Goal: Obtain resource: Obtain resource

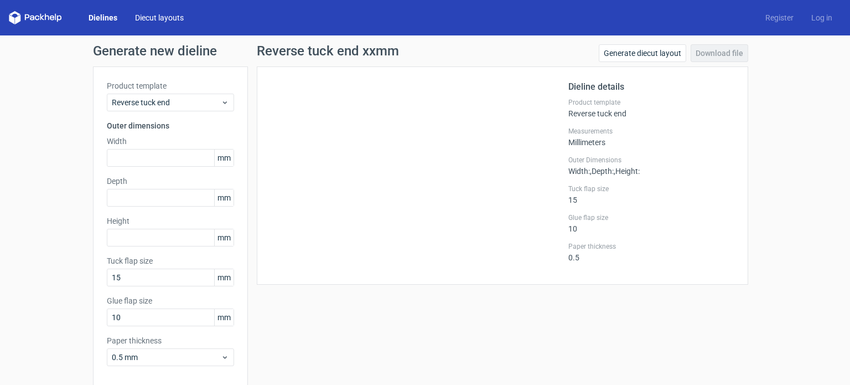
click at [151, 18] on link "Diecut layouts" at bounding box center [159, 17] width 66 height 11
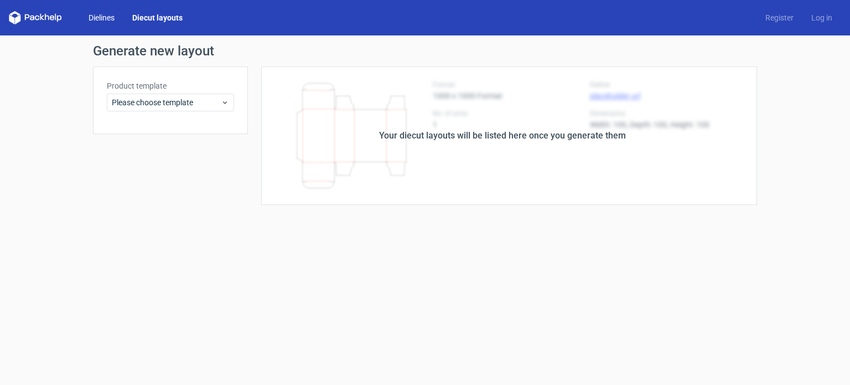
click at [111, 15] on link "Dielines" at bounding box center [102, 17] width 44 height 11
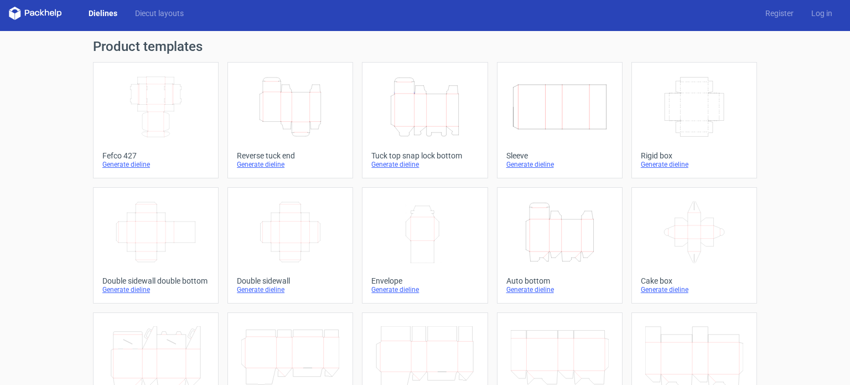
scroll to position [4, 0]
click at [163, 137] on icon "Width Depth Height" at bounding box center [156, 107] width 98 height 62
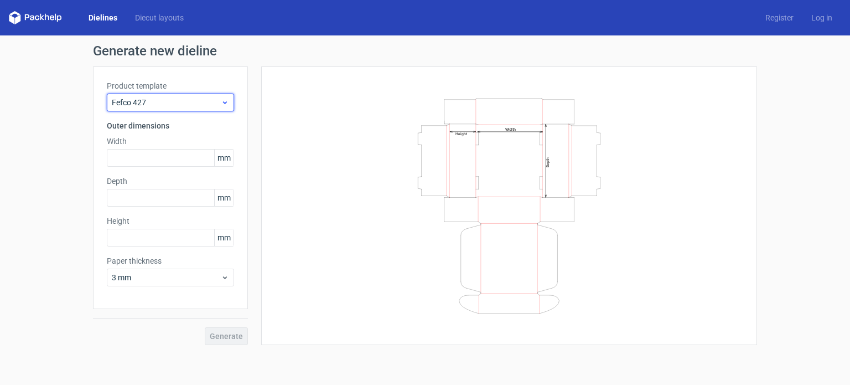
click at [221, 101] on icon at bounding box center [225, 102] width 8 height 9
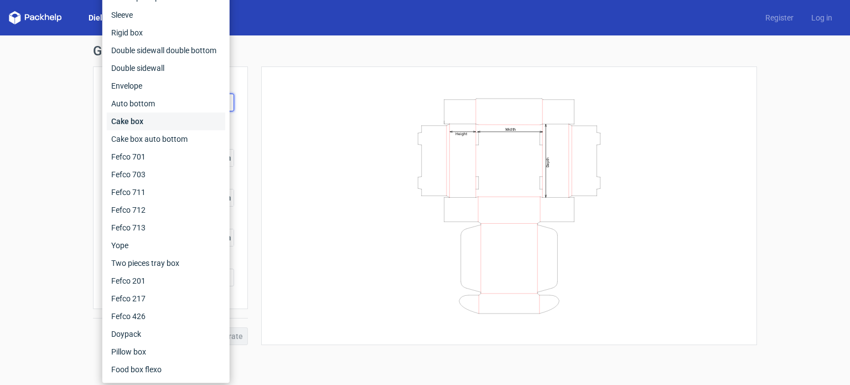
click at [189, 121] on div "Cake box" at bounding box center [166, 121] width 118 height 18
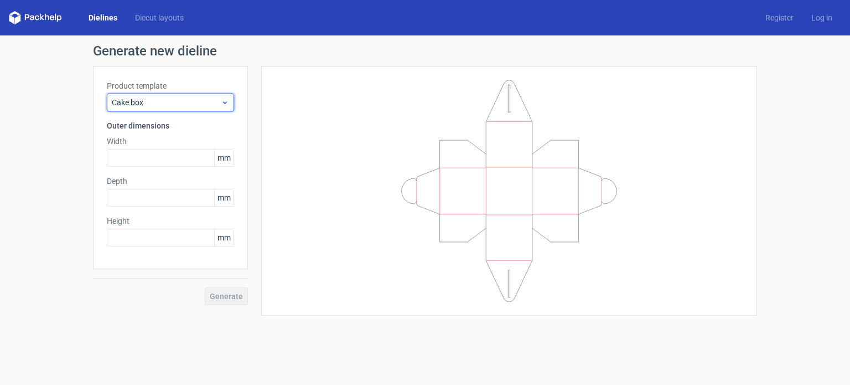
click at [203, 99] on span "Cake box" at bounding box center [166, 102] width 109 height 11
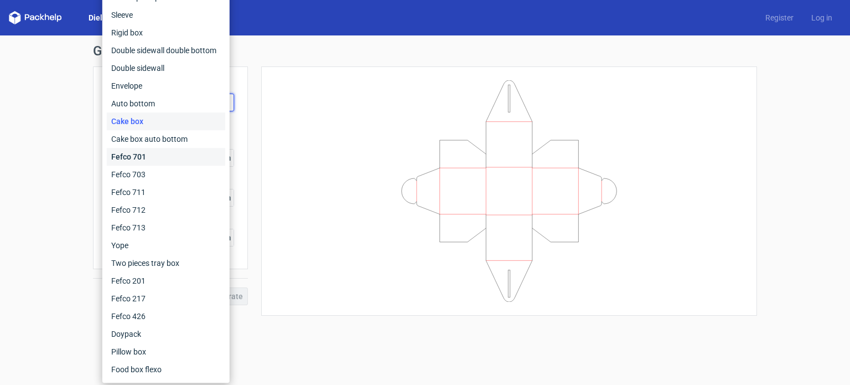
click at [168, 154] on div "Fefco 701" at bounding box center [166, 157] width 118 height 18
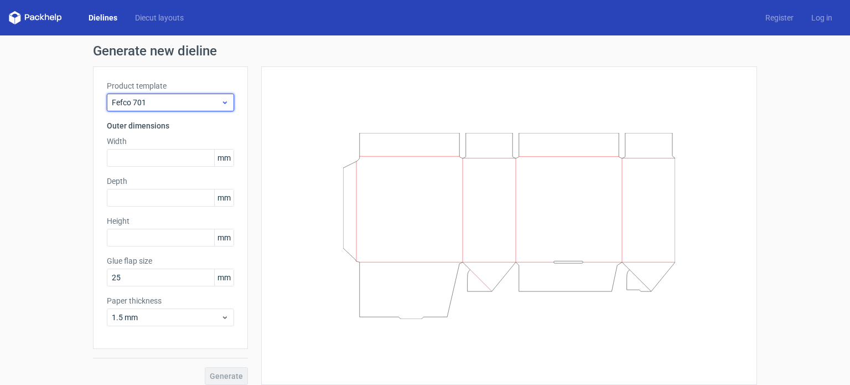
click at [188, 107] on span "Fefco 701" at bounding box center [166, 102] width 109 height 11
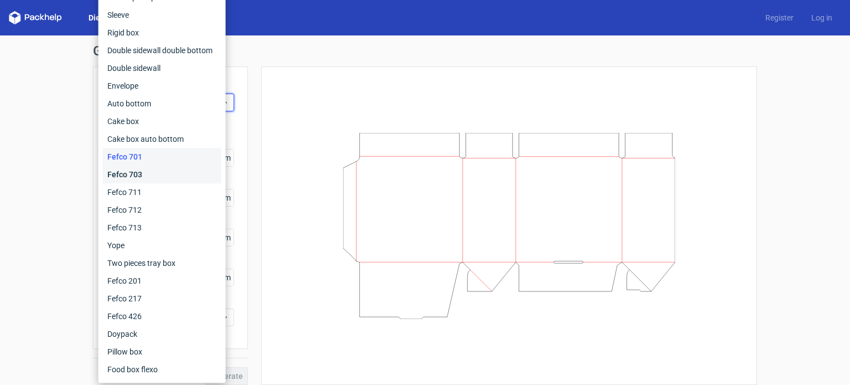
click at [155, 176] on div "Fefco 703" at bounding box center [162, 174] width 118 height 18
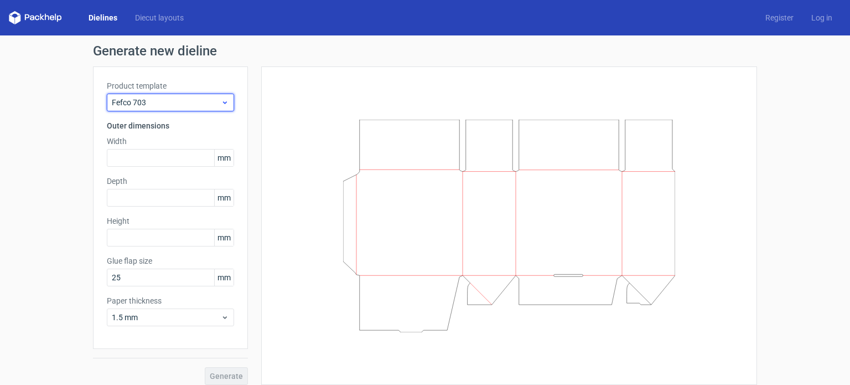
click at [201, 105] on span "Fefco 703" at bounding box center [166, 102] width 109 height 11
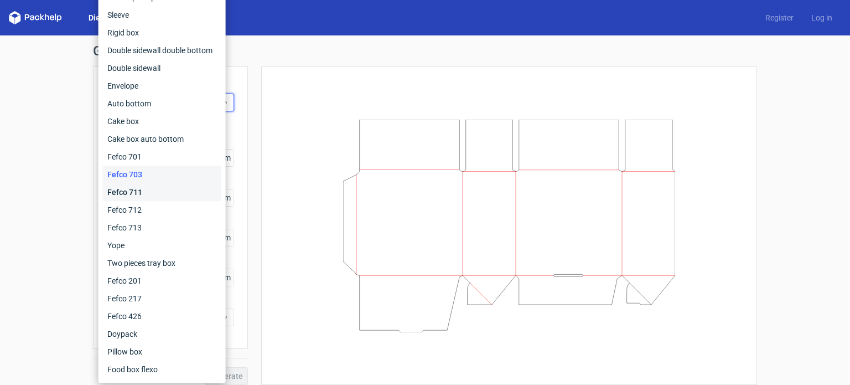
click at [177, 188] on div "Fefco 711" at bounding box center [162, 192] width 118 height 18
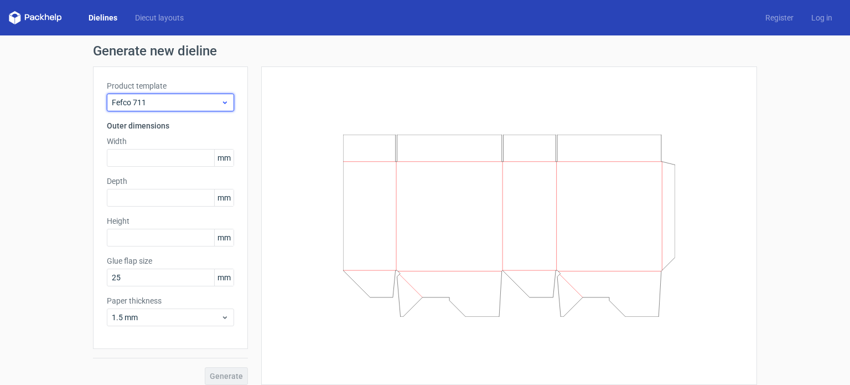
click at [202, 99] on span "Fefco 711" at bounding box center [166, 102] width 109 height 11
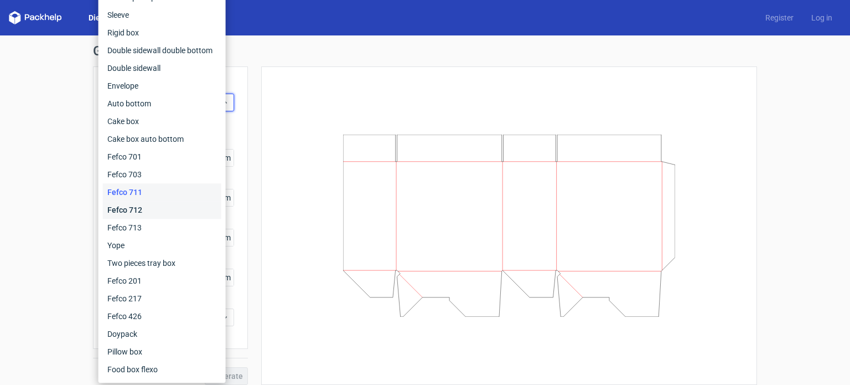
click at [154, 206] on div "Fefco 712" at bounding box center [162, 210] width 118 height 18
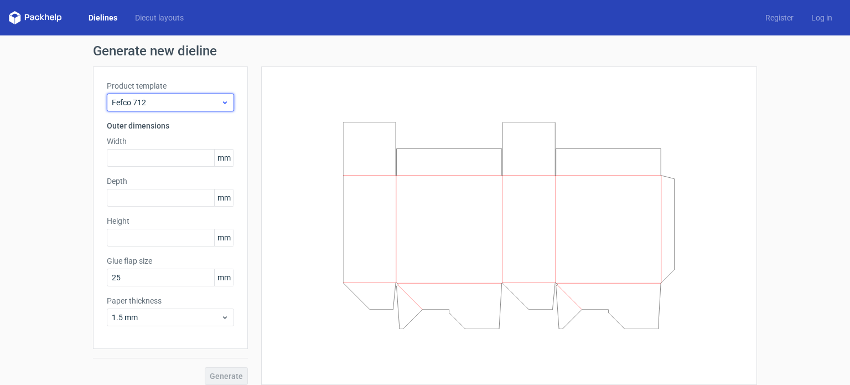
click at [199, 102] on span "Fefco 712" at bounding box center [166, 102] width 109 height 11
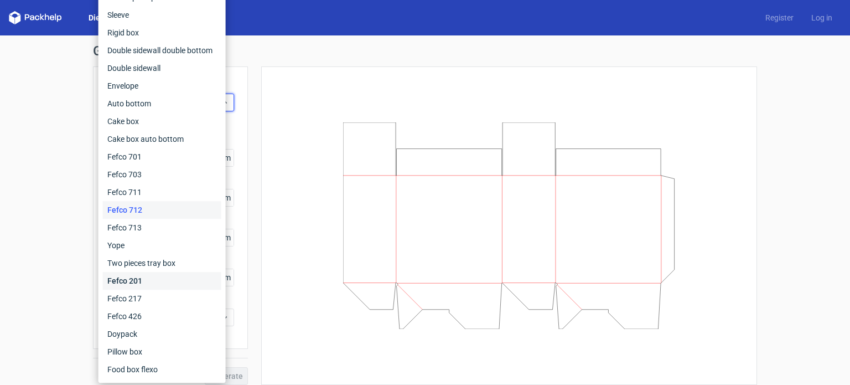
click at [144, 281] on div "Fefco 201" at bounding box center [162, 281] width 118 height 18
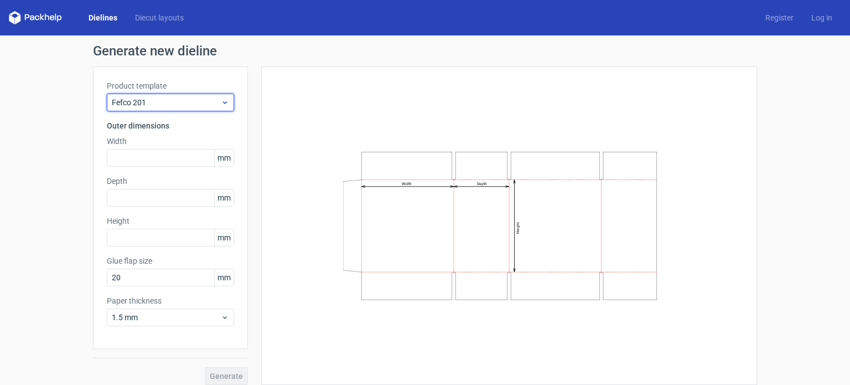
click at [191, 104] on span "Fefco 201" at bounding box center [166, 102] width 109 height 11
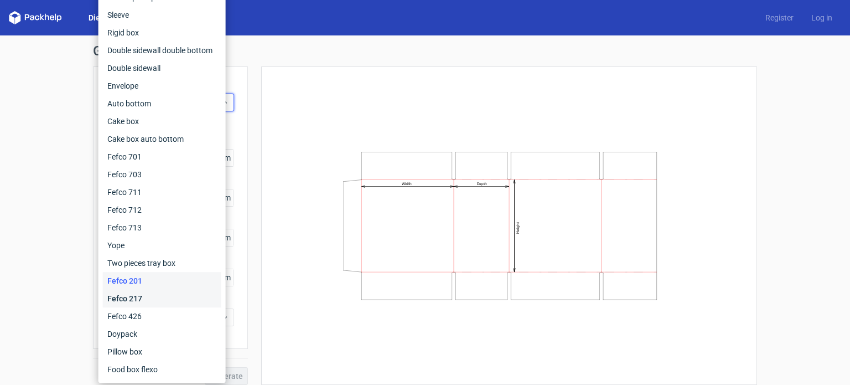
click at [146, 300] on div "Fefco 217" at bounding box center [162, 298] width 118 height 18
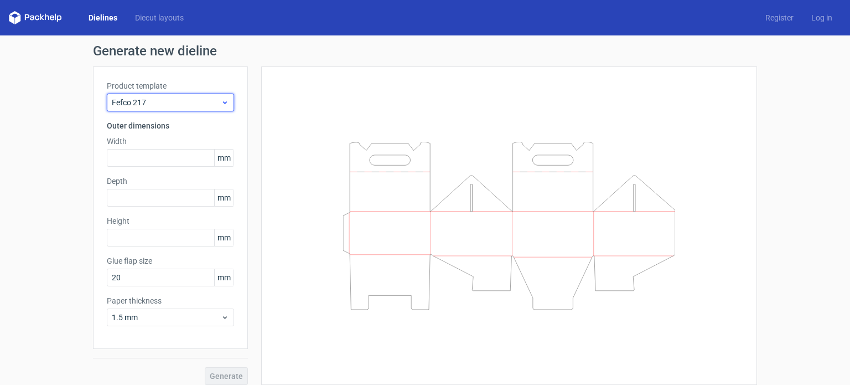
click at [203, 99] on span "Fefco 217" at bounding box center [166, 102] width 109 height 11
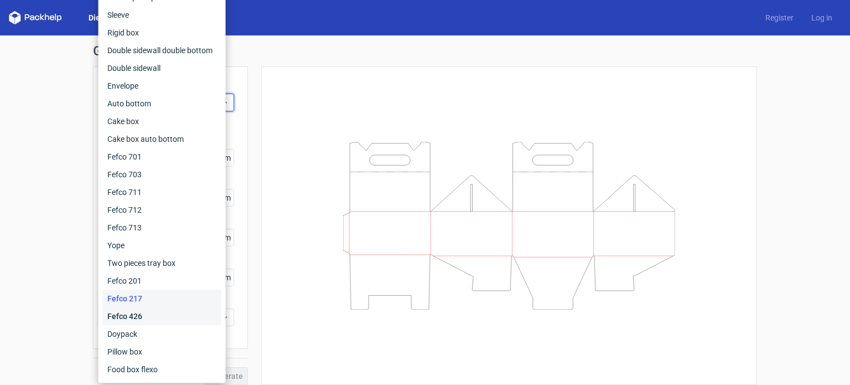
click at [139, 315] on div "Fefco 426" at bounding box center [162, 316] width 118 height 18
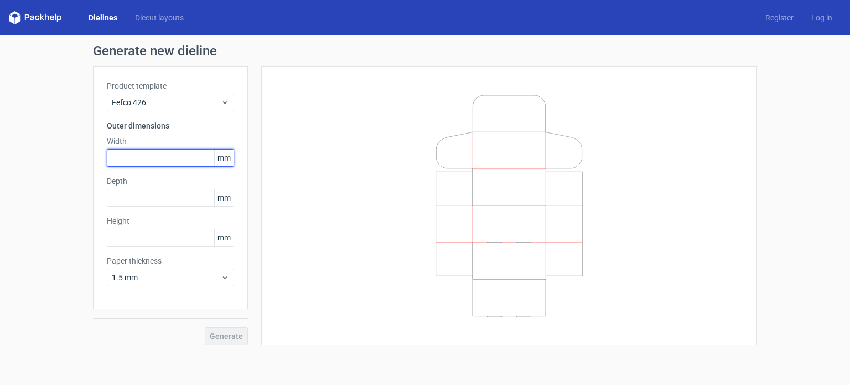
click at [148, 154] on input "text" at bounding box center [170, 158] width 127 height 18
type input "215"
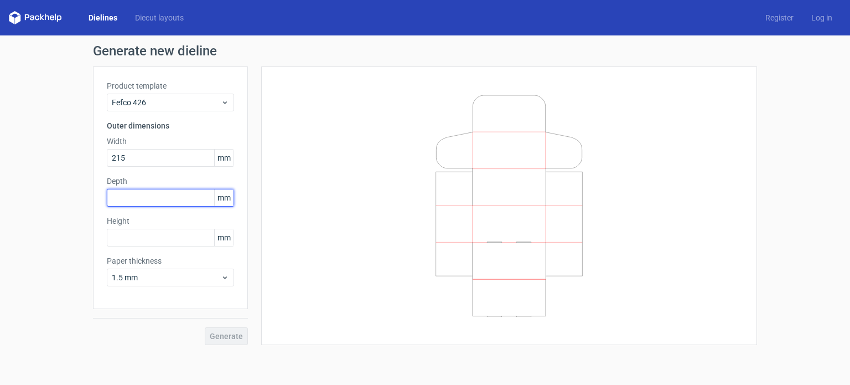
click at [140, 194] on input "text" at bounding box center [170, 198] width 127 height 18
type input "195"
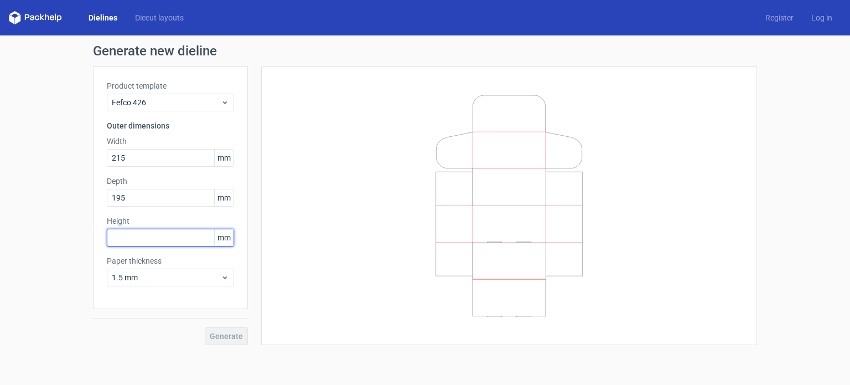
click at [146, 236] on input "text" at bounding box center [170, 238] width 127 height 18
type input "65"
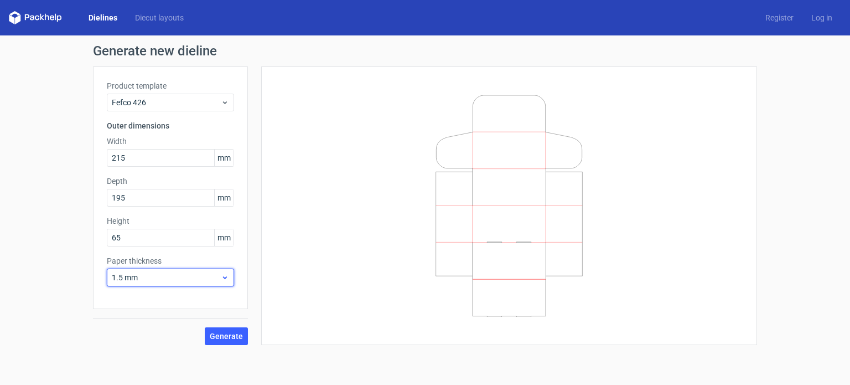
click at [205, 272] on span "1.5 mm" at bounding box center [166, 277] width 109 height 11
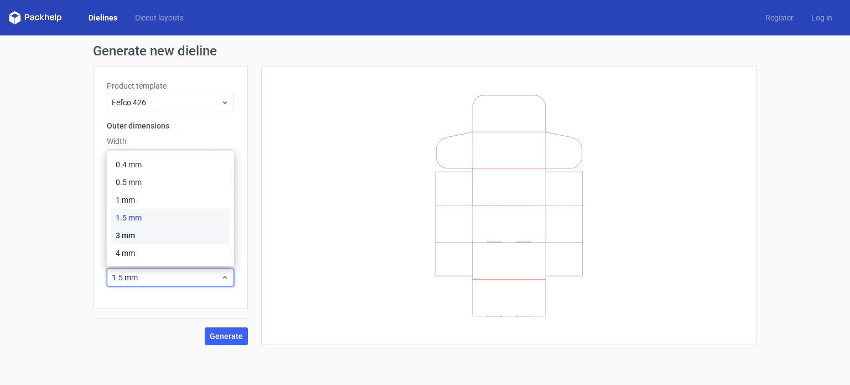
click at [188, 235] on div "3 mm" at bounding box center [170, 235] width 118 height 18
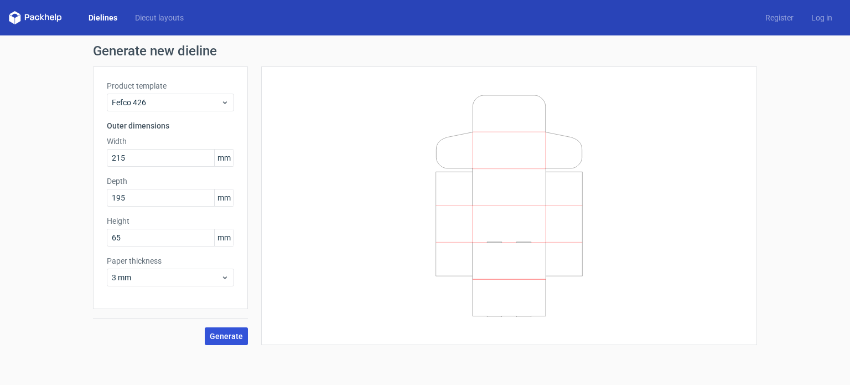
click at [231, 337] on span "Generate" at bounding box center [226, 336] width 33 height 8
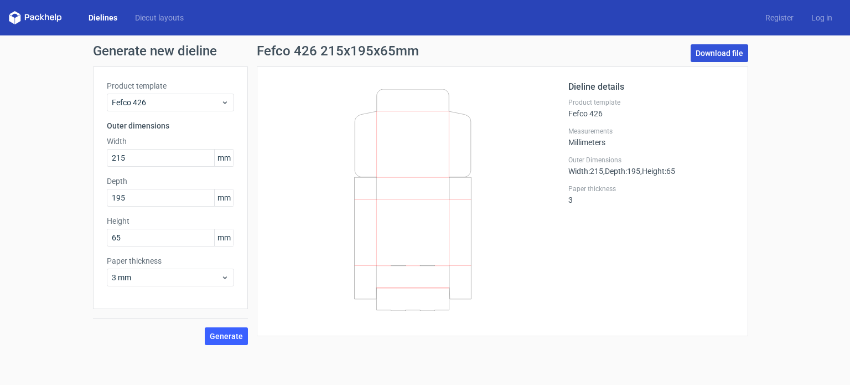
click at [719, 50] on link "Download file" at bounding box center [720, 53] width 58 height 18
click at [494, 121] on icon at bounding box center [412, 199] width 267 height 221
